Goal: Transaction & Acquisition: Purchase product/service

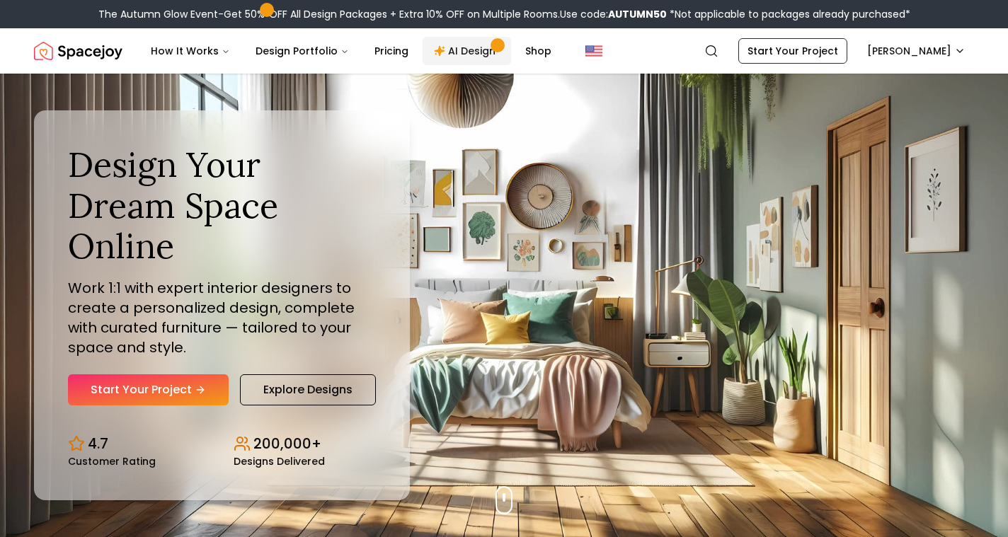
click at [454, 54] on link "AI Design" at bounding box center [467, 51] width 89 height 28
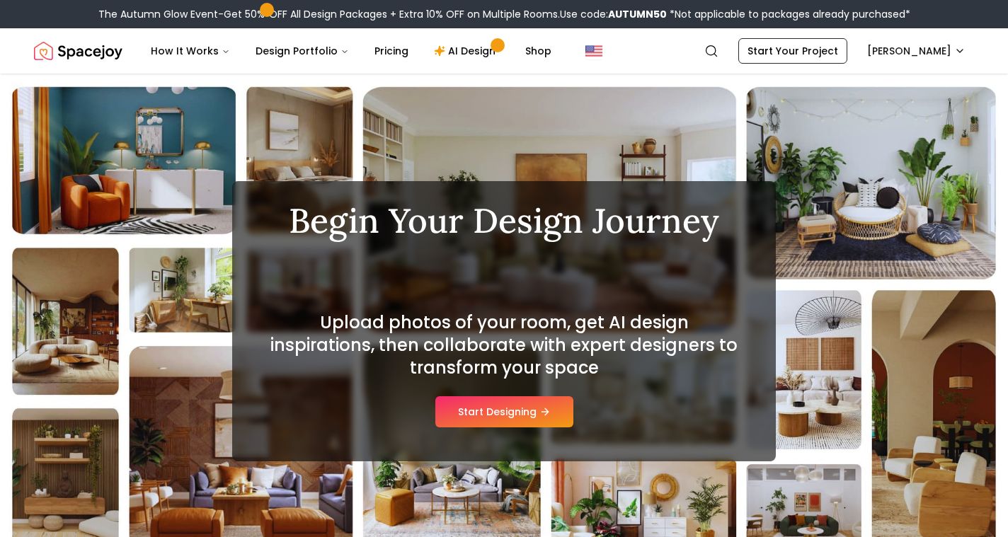
click at [569, 21] on span "Use code: AUTUMN50" at bounding box center [613, 14] width 107 height 14
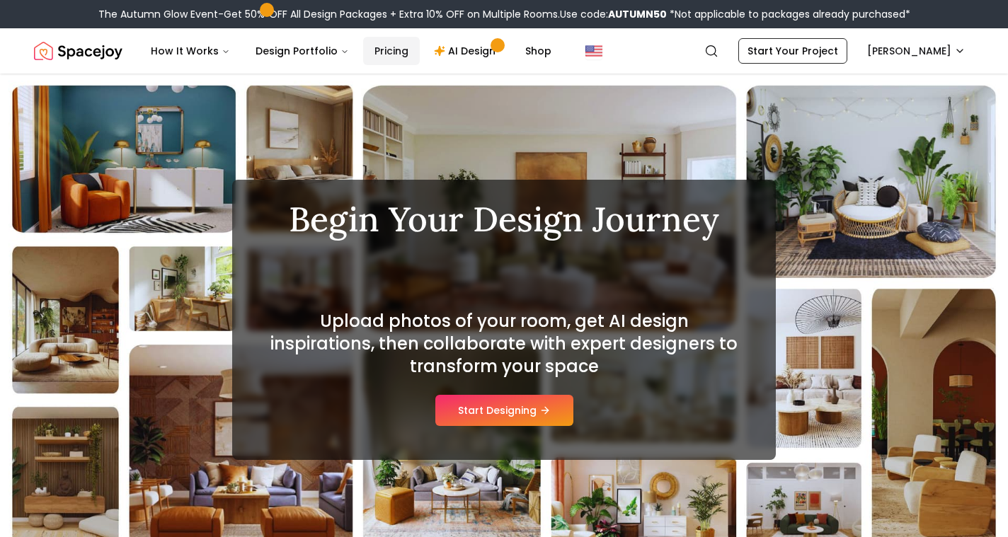
click at [380, 47] on link "Pricing" at bounding box center [391, 51] width 57 height 28
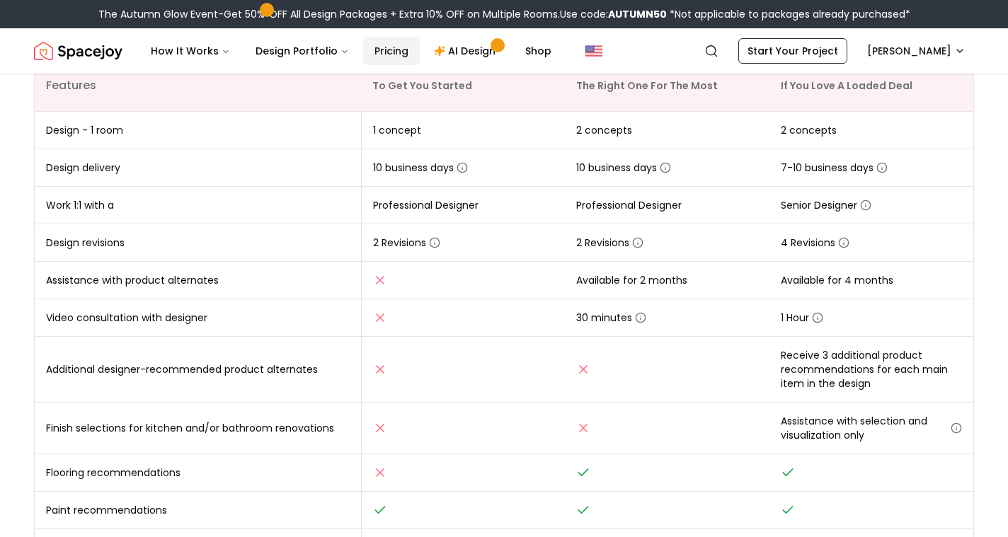
scroll to position [286, 0]
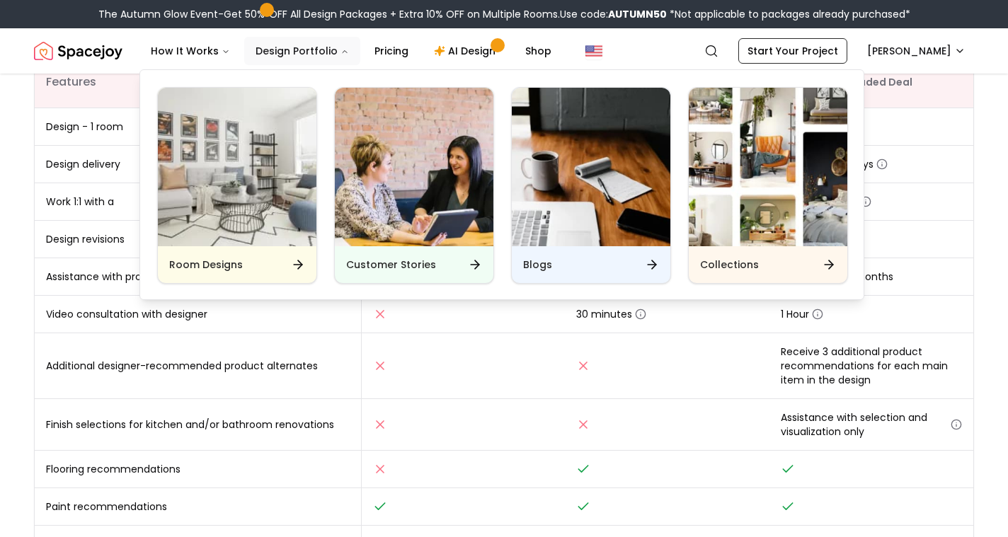
click at [341, 50] on icon "Main" at bounding box center [345, 51] width 8 height 8
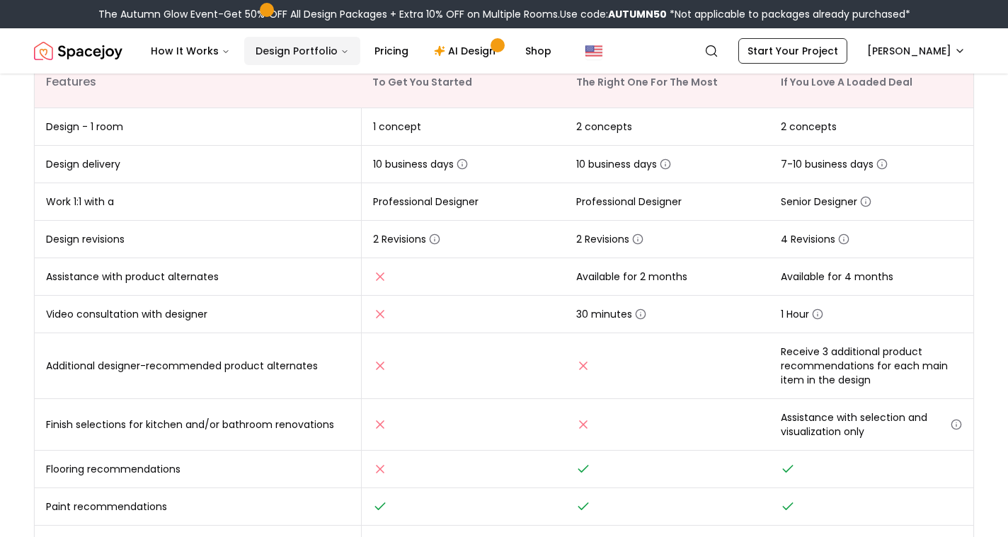
click at [341, 50] on icon "Main" at bounding box center [345, 51] width 8 height 8
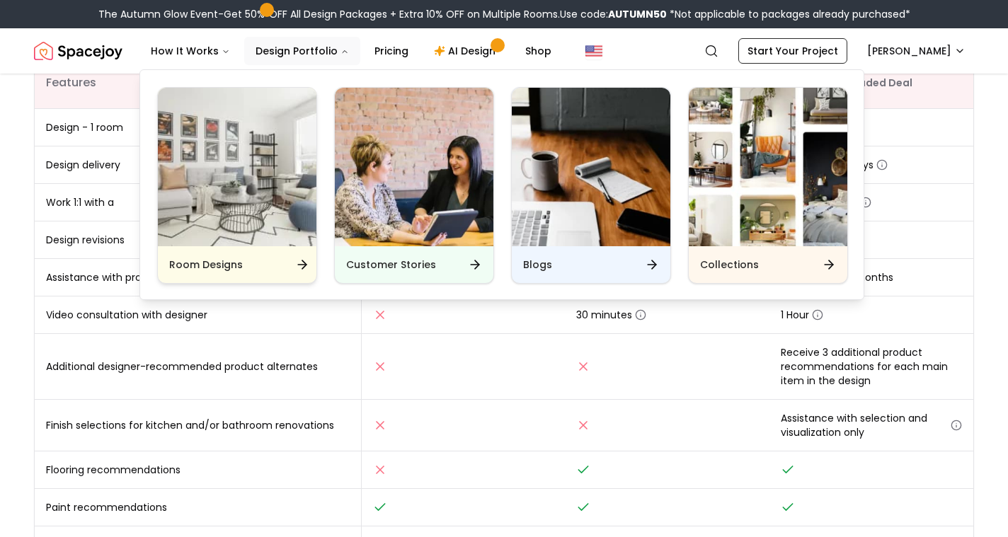
scroll to position [285, 0]
